Goal: Transaction & Acquisition: Purchase product/service

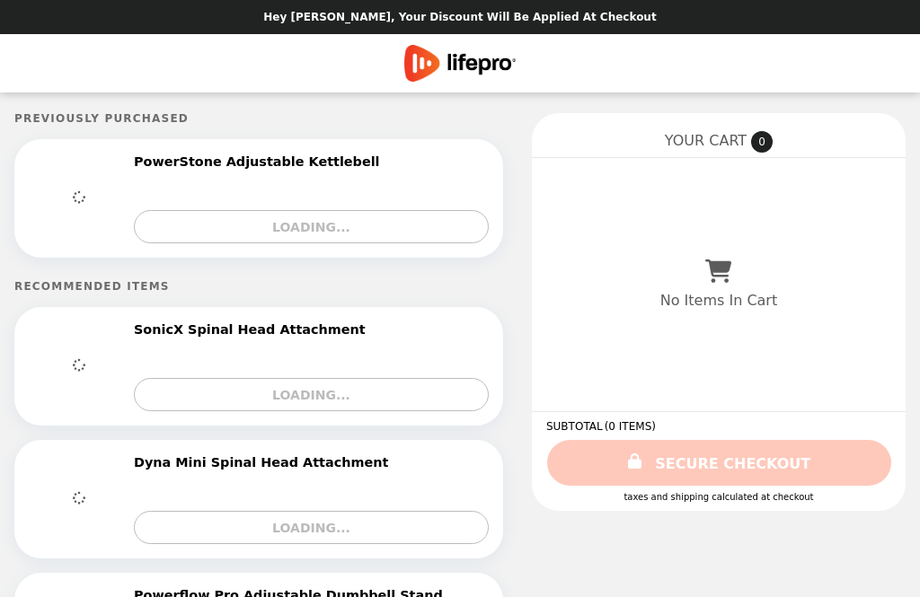
select select "**********"
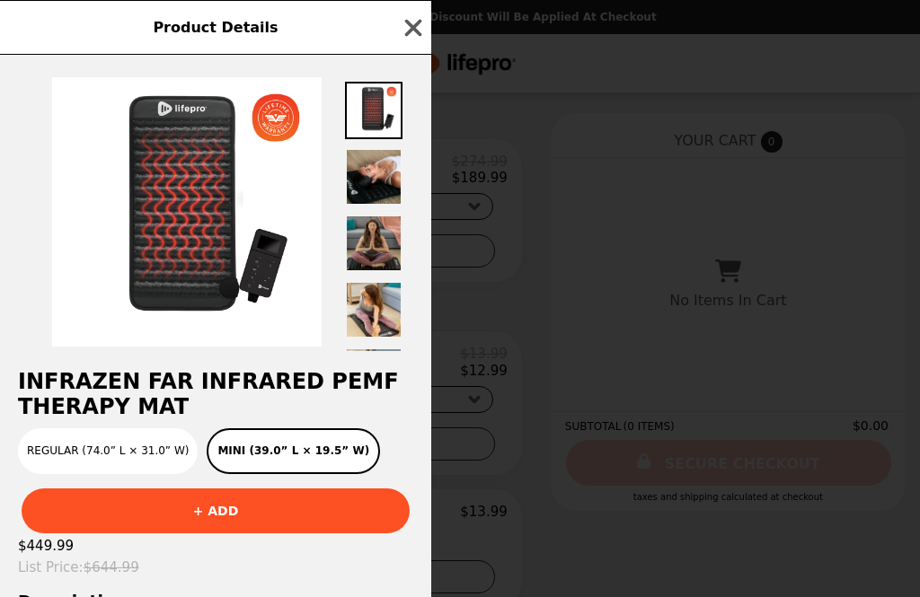
click at [402, 24] on icon "button" at bounding box center [413, 27] width 27 height 27
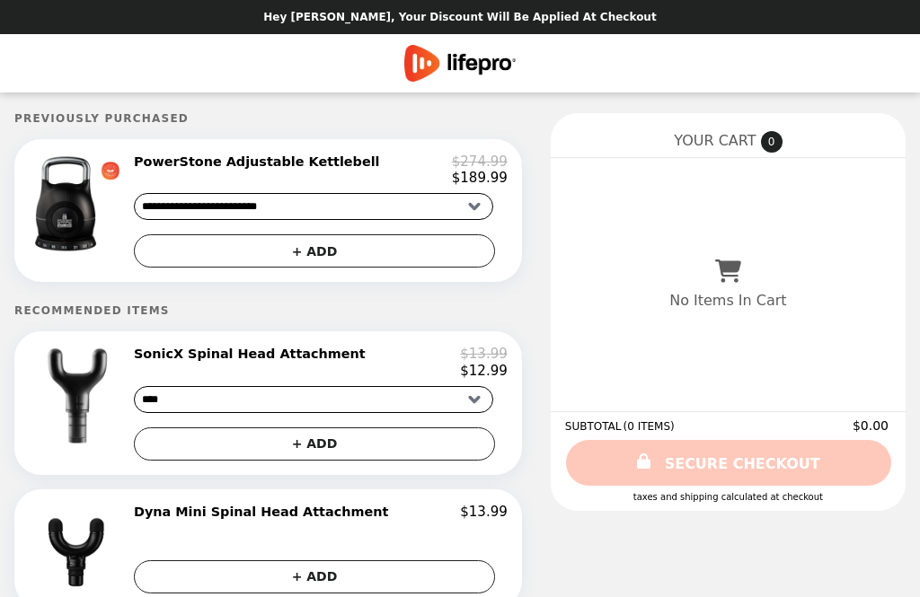
select select "**********"
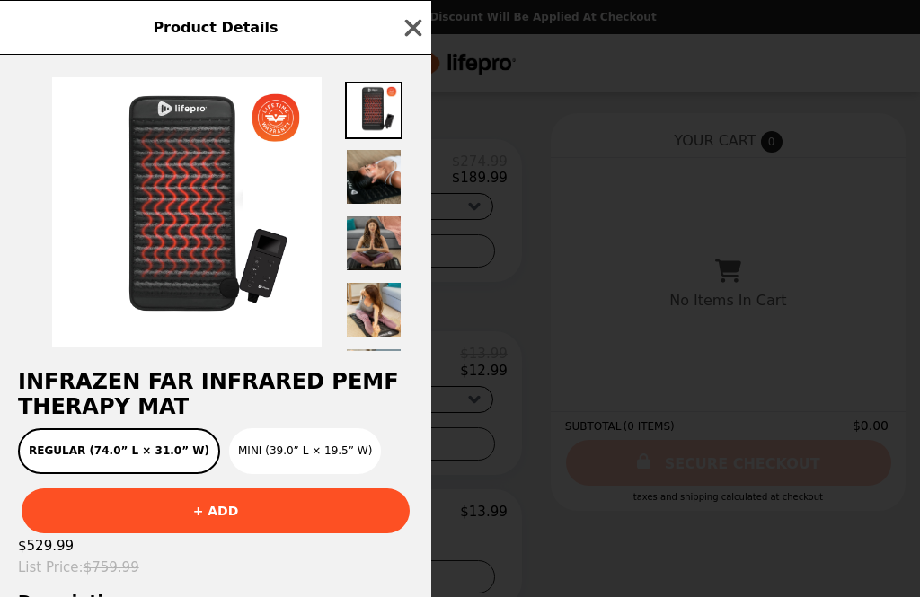
click at [406, 33] on icon "button" at bounding box center [413, 27] width 17 height 17
